Goal: Information Seeking & Learning: Learn about a topic

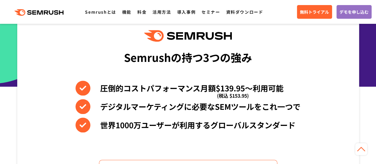
scroll to position [248, 0]
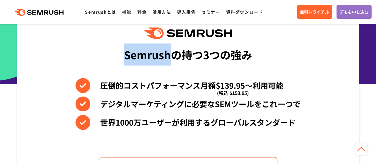
drag, startPoint x: 125, startPoint y: 56, endPoint x: 171, endPoint y: 55, distance: 45.8
click at [171, 55] on div "Semrushの持つ3つの強み" at bounding box center [188, 54] width 128 height 22
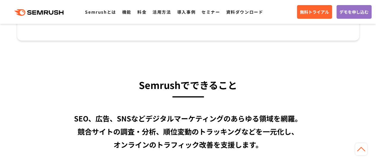
scroll to position [407, 0]
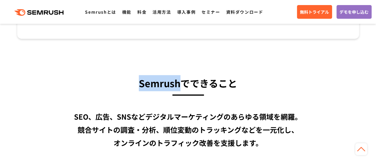
drag, startPoint x: 141, startPoint y: 82, endPoint x: 179, endPoint y: 83, distance: 37.5
click at [179, 83] on h3 "Semrushでできること" at bounding box center [188, 83] width 342 height 16
copy h3 "Semrush"
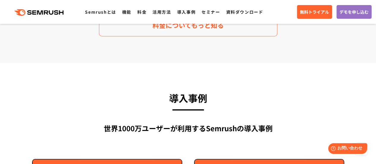
scroll to position [1369, 0]
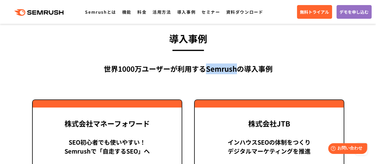
drag, startPoint x: 205, startPoint y: 69, endPoint x: 236, endPoint y: 69, distance: 30.7
click at [236, 69] on div "世界[DATE]万ユーザーが利用する Semrushの導入事例" at bounding box center [188, 68] width 313 height 11
copy div "Semrush"
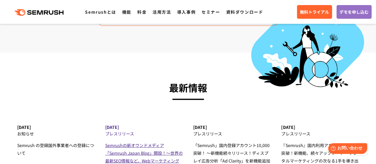
scroll to position [1875, 0]
